Goal: Register for event/course

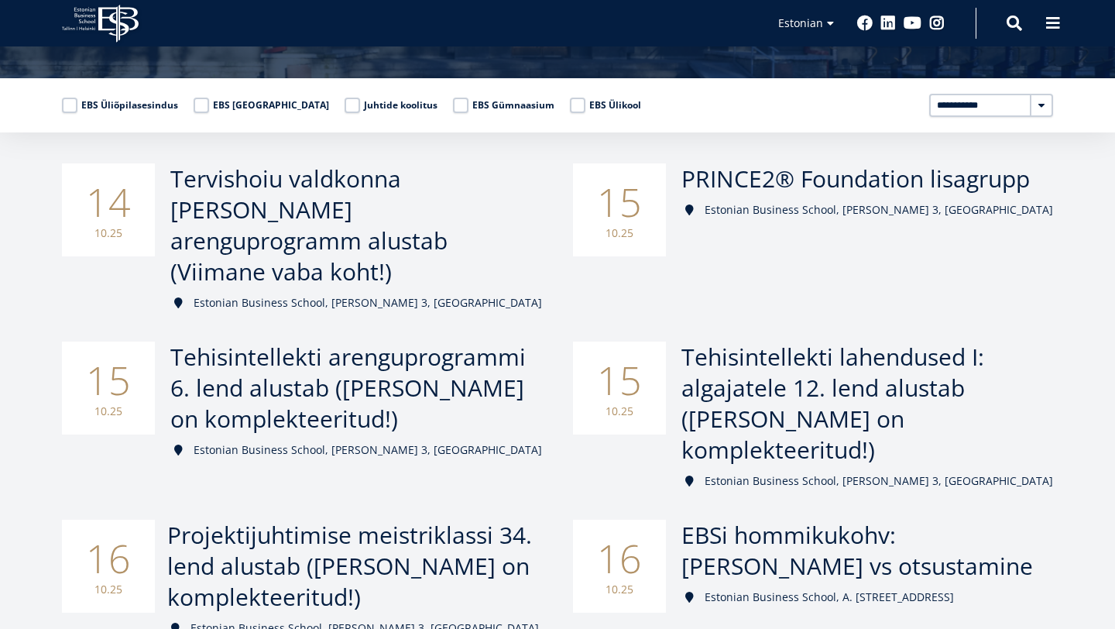
scroll to position [153, 0]
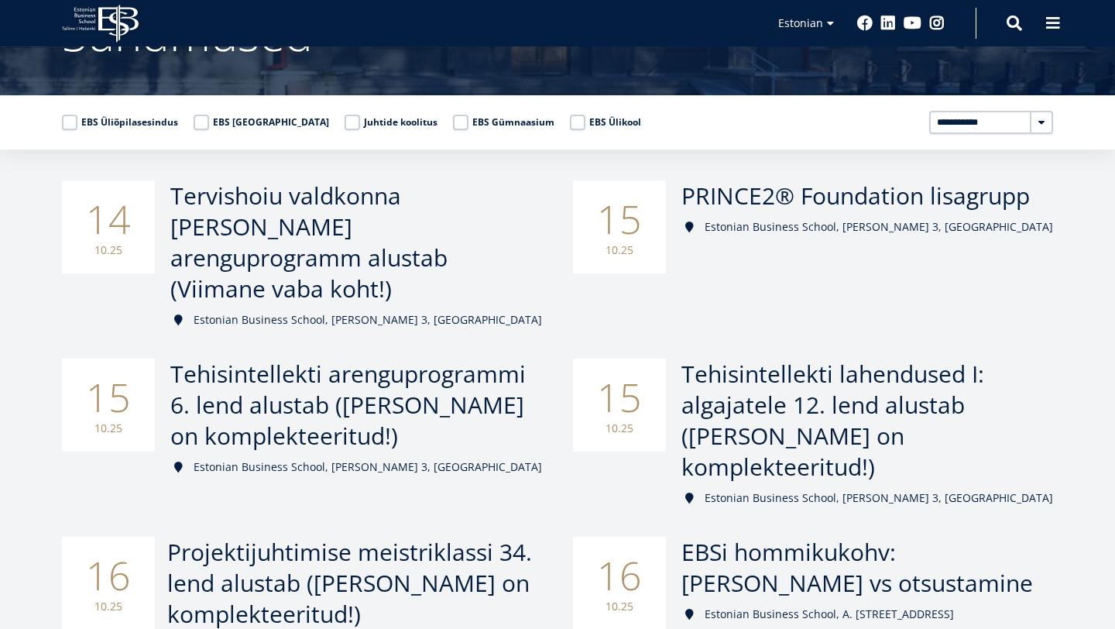
click at [345, 359] on span "Tehisintellekti arenguprogrammi 6. lend alustab ([PERSON_NAME] on komplekteerit…" at bounding box center [347, 405] width 355 height 94
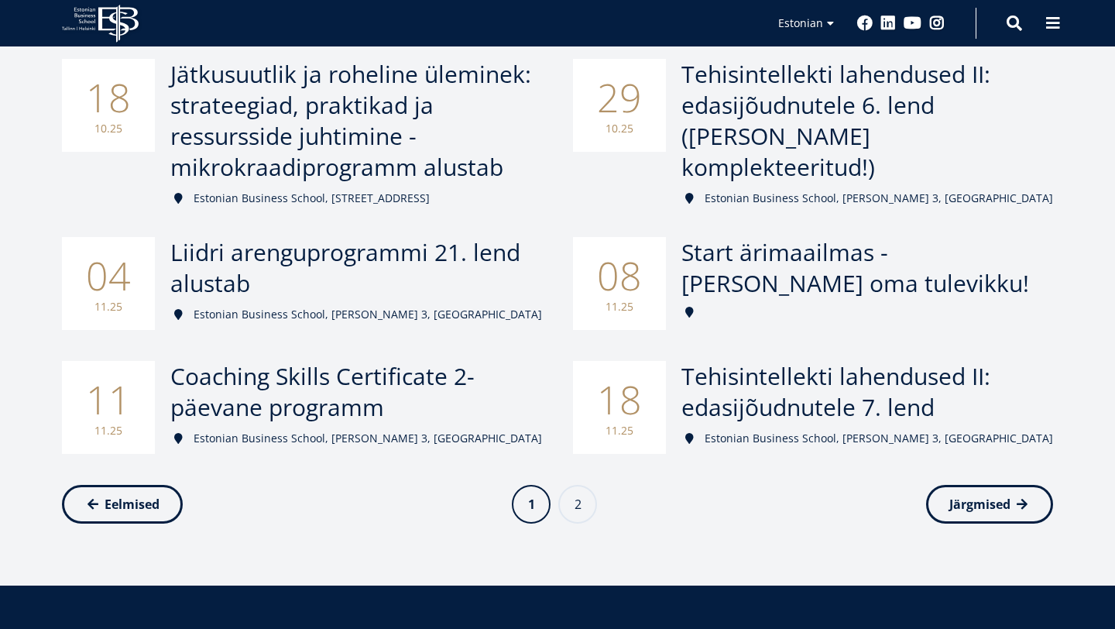
scroll to position [781, 0]
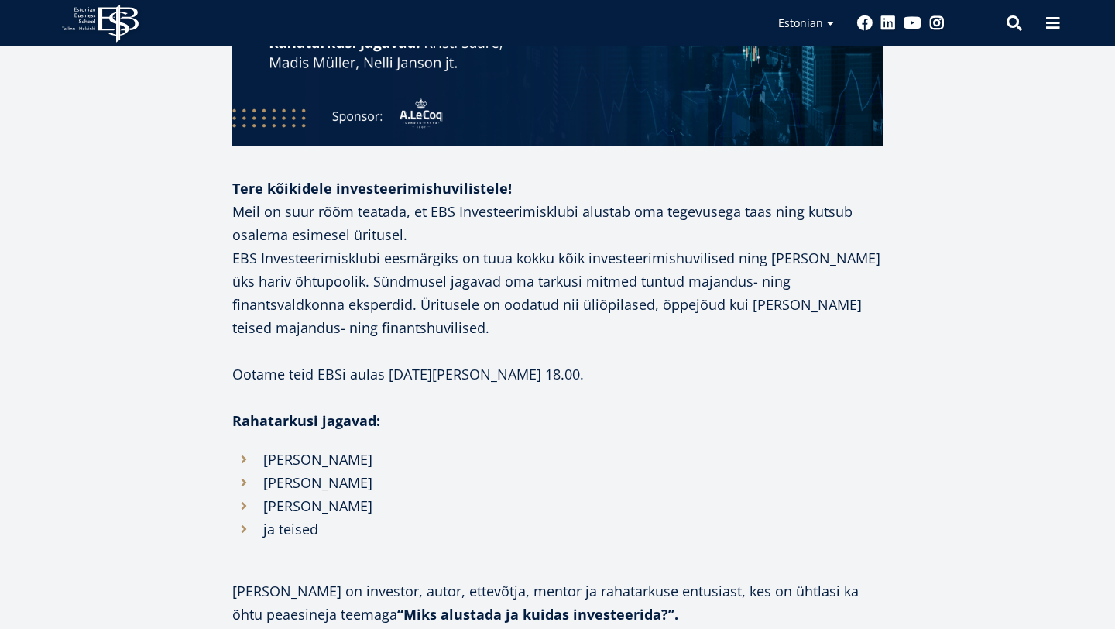
scroll to position [909, 0]
